Goal: Task Accomplishment & Management: Use online tool/utility

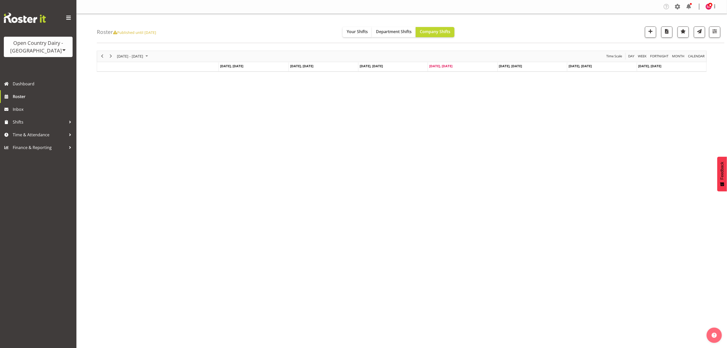
click at [62, 50] on span at bounding box center [64, 50] width 4 height 4
click at [55, 63] on link "Open Country Dairy - [GEOGRAPHIC_DATA]" at bounding box center [53, 64] width 98 height 9
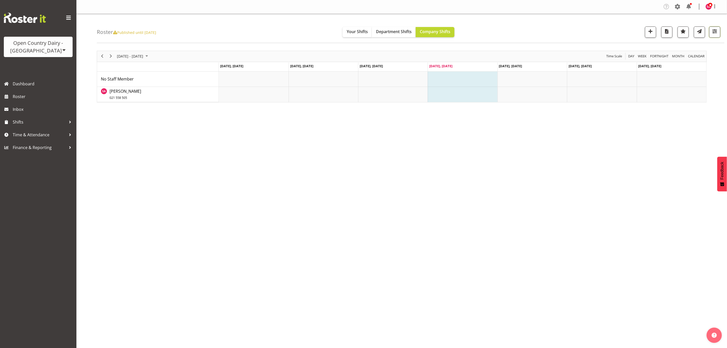
click at [719, 32] on button "button" at bounding box center [714, 32] width 11 height 11
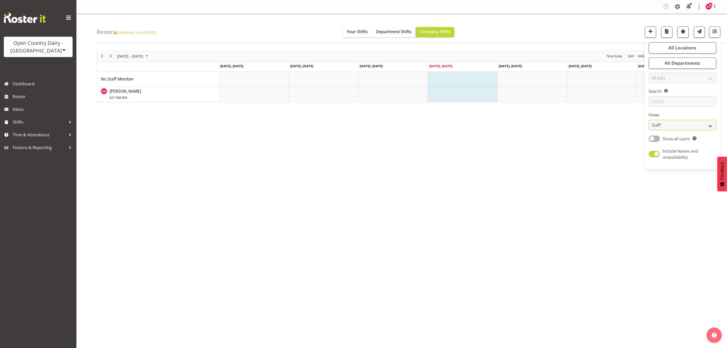
click at [675, 128] on select "Staff Role Shift - Horizontal Shift - Vertical Staff - Location" at bounding box center [683, 125] width 68 height 10
select select "shift"
click at [649, 120] on select "Staff Role Shift - Horizontal Shift - Vertical Staff - Location" at bounding box center [683, 125] width 68 height 10
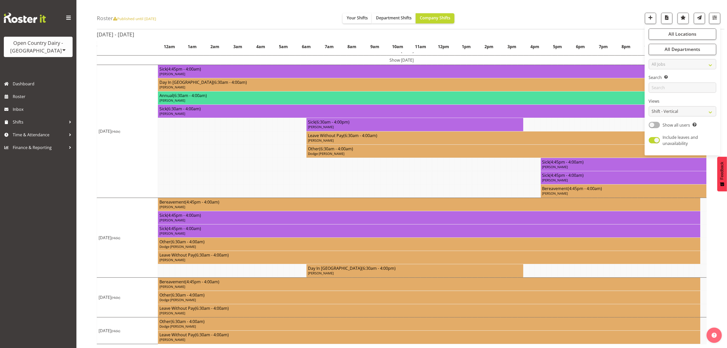
click at [607, 112] on p "Eric Stothers" at bounding box center [429, 113] width 539 height 5
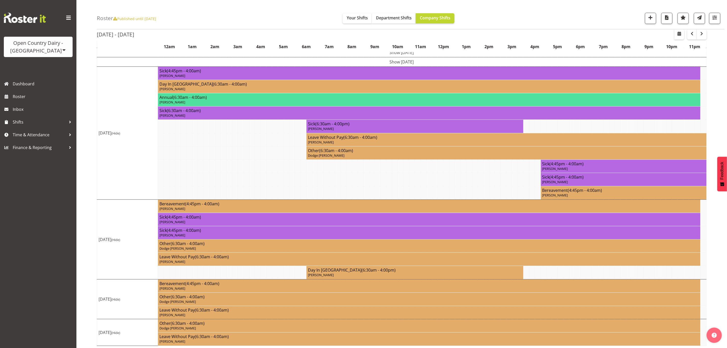
scroll to position [47, 0]
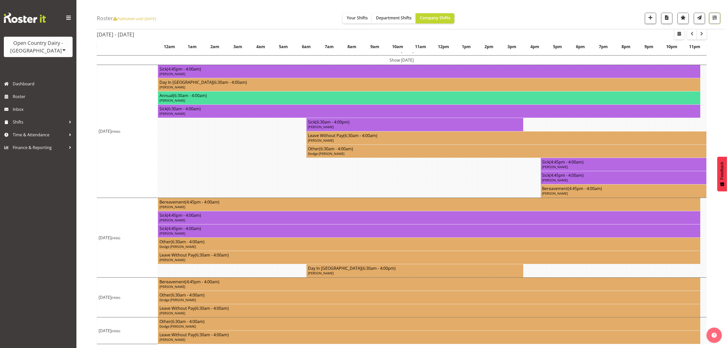
click at [718, 18] on span "button" at bounding box center [715, 17] width 7 height 7
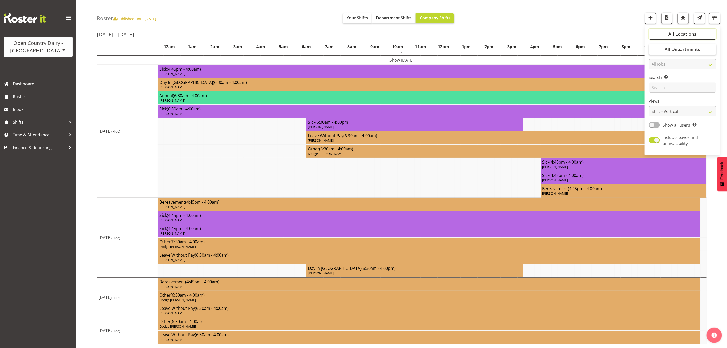
click at [697, 37] on button "All Locations" at bounding box center [683, 34] width 68 height 11
click at [664, 86] on button "Select All" at bounding box center [664, 89] width 22 height 9
checkbox input "true"
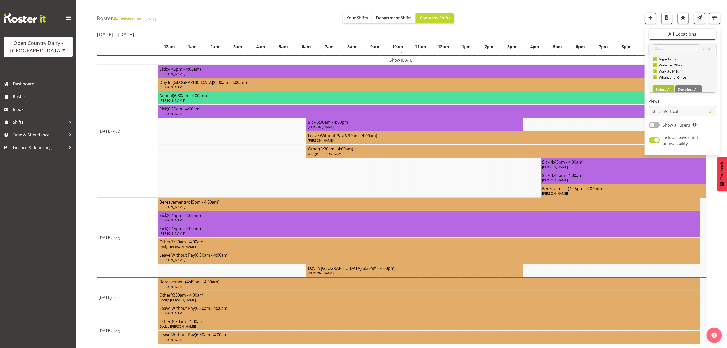
checkbox input "true"
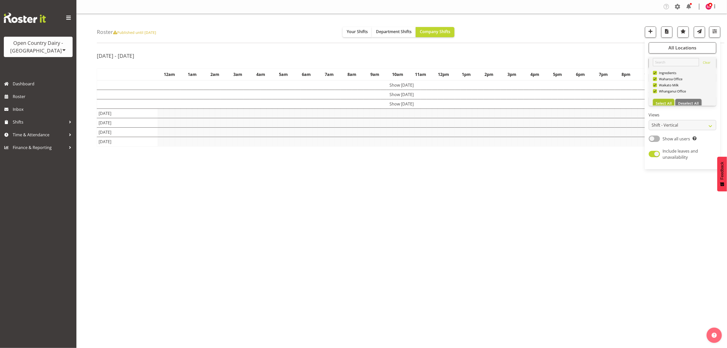
scroll to position [0, 0]
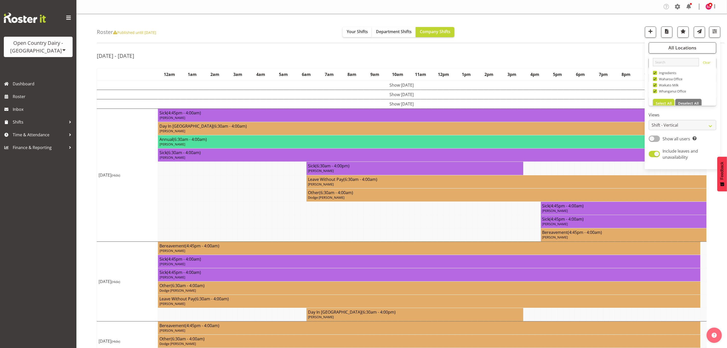
click at [284, 202] on td at bounding box center [281, 194] width 6 height 13
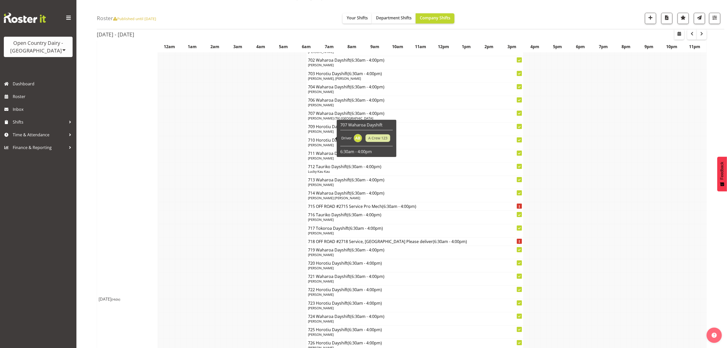
scroll to position [2561, 0]
